Goal: Task Accomplishment & Management: Manage account settings

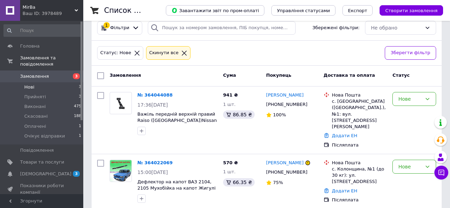
scroll to position [104, 0]
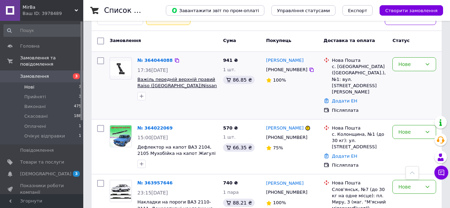
drag, startPoint x: 191, startPoint y: 82, endPoint x: 164, endPoint y: 79, distance: 27.2
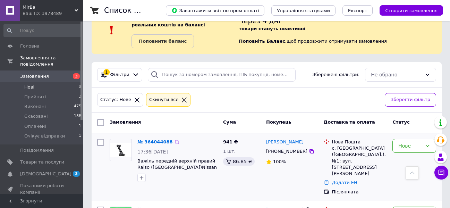
scroll to position [0, 0]
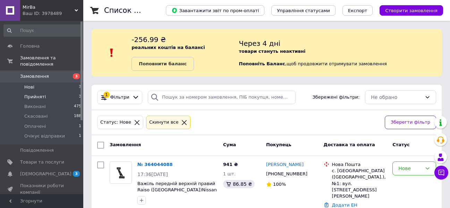
click at [72, 92] on li "Прийняті 3" at bounding box center [42, 97] width 85 height 10
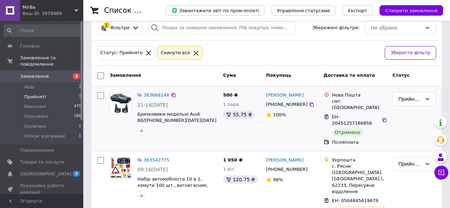
scroll to position [104, 0]
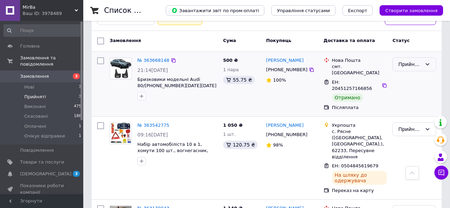
click at [412, 64] on div "Прийнято" at bounding box center [410, 64] width 24 height 8
click at [406, 76] on li "Виконано" at bounding box center [413, 79] width 43 height 12
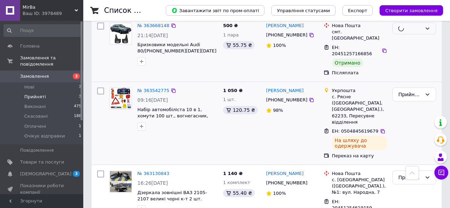
scroll to position [152, 0]
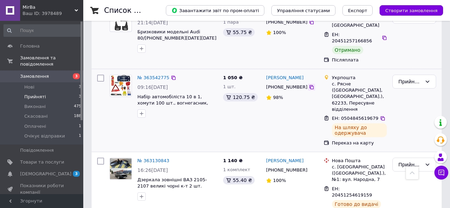
click at [309, 84] on icon at bounding box center [312, 87] width 6 height 6
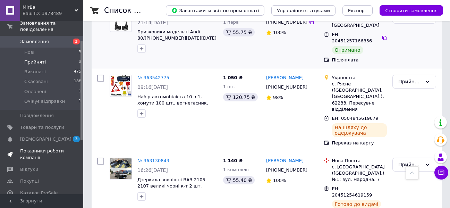
click at [55, 148] on span "Показники роботи компанії" at bounding box center [42, 154] width 44 height 12
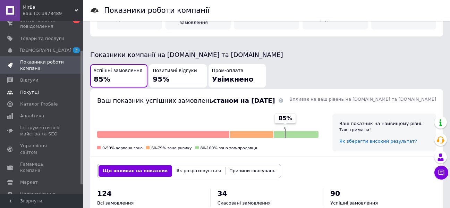
scroll to position [114, 0]
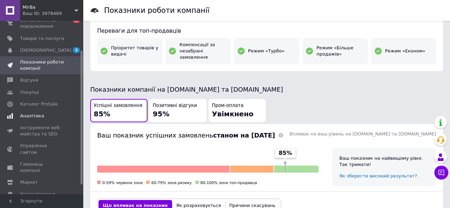
click at [39, 114] on span "Аналітика" at bounding box center [32, 116] width 24 height 6
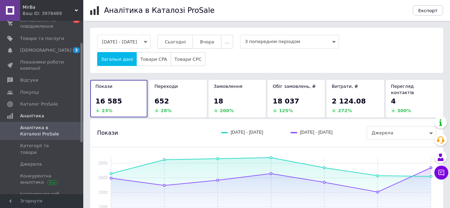
click at [182, 43] on span "Сьогодні" at bounding box center [175, 41] width 21 height 5
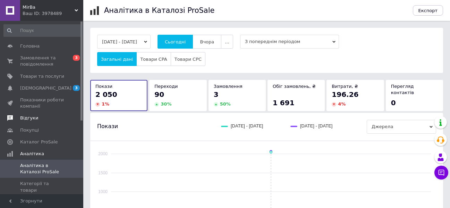
click at [41, 118] on span "Відгуки" at bounding box center [42, 118] width 44 height 6
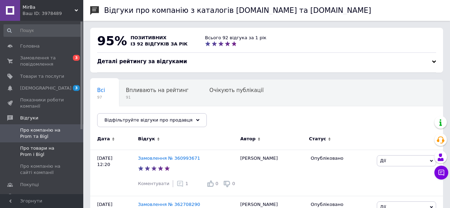
click at [48, 148] on span "Про товари на Prom і Bigl" at bounding box center [42, 151] width 44 height 12
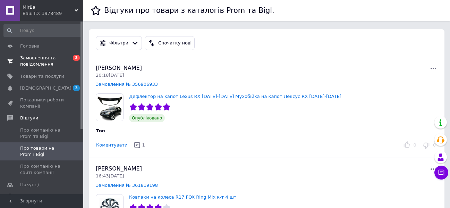
click at [46, 60] on span "Замовлення та повідомлення" at bounding box center [42, 61] width 44 height 12
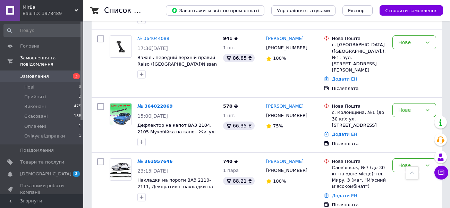
scroll to position [104, 0]
